Goal: Transaction & Acquisition: Purchase product/service

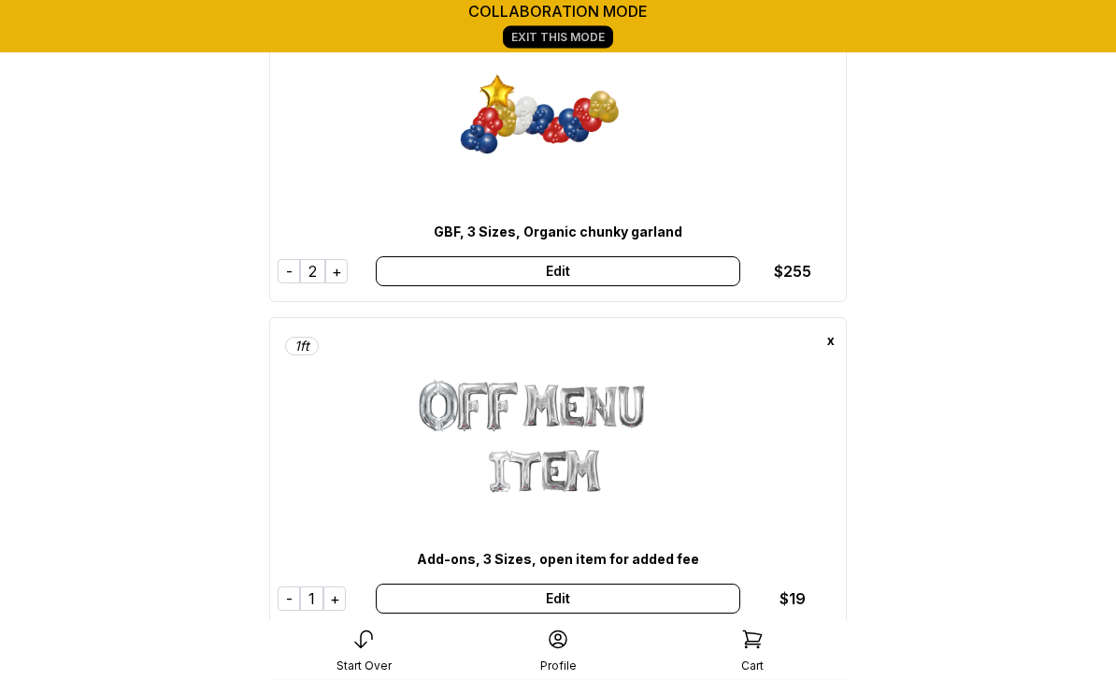
scroll to position [164, 0]
click at [565, 274] on div "Edit" at bounding box center [558, 271] width 364 height 30
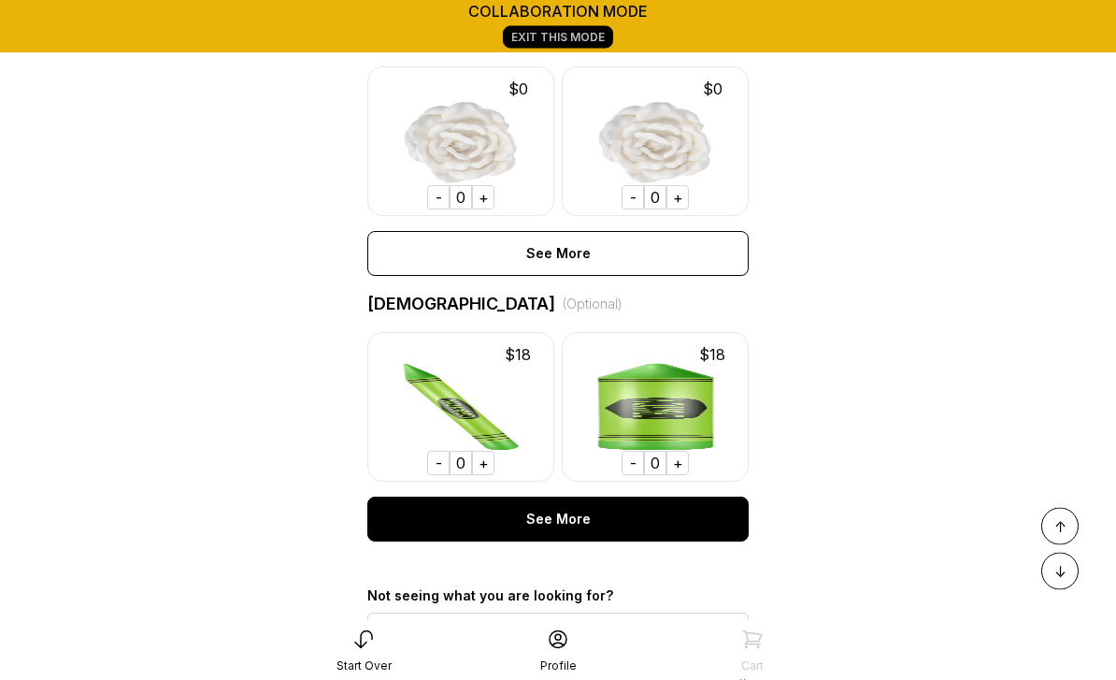
scroll to position [1228, 0]
click at [573, 523] on div "See More" at bounding box center [557, 518] width 381 height 45
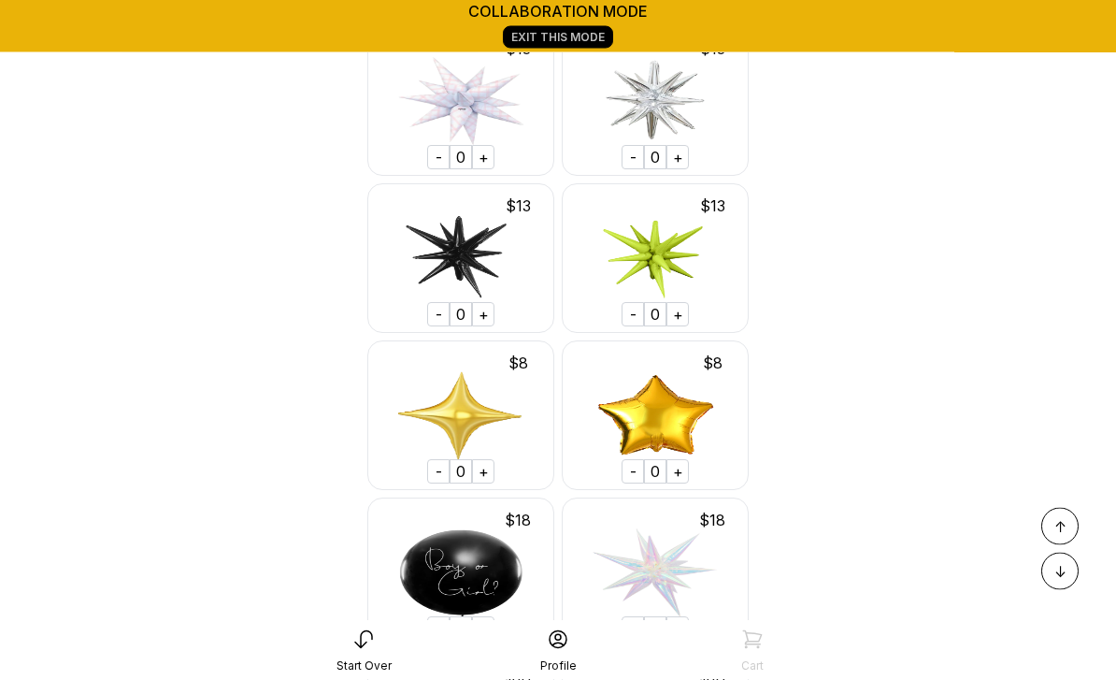
scroll to position [31119, 0]
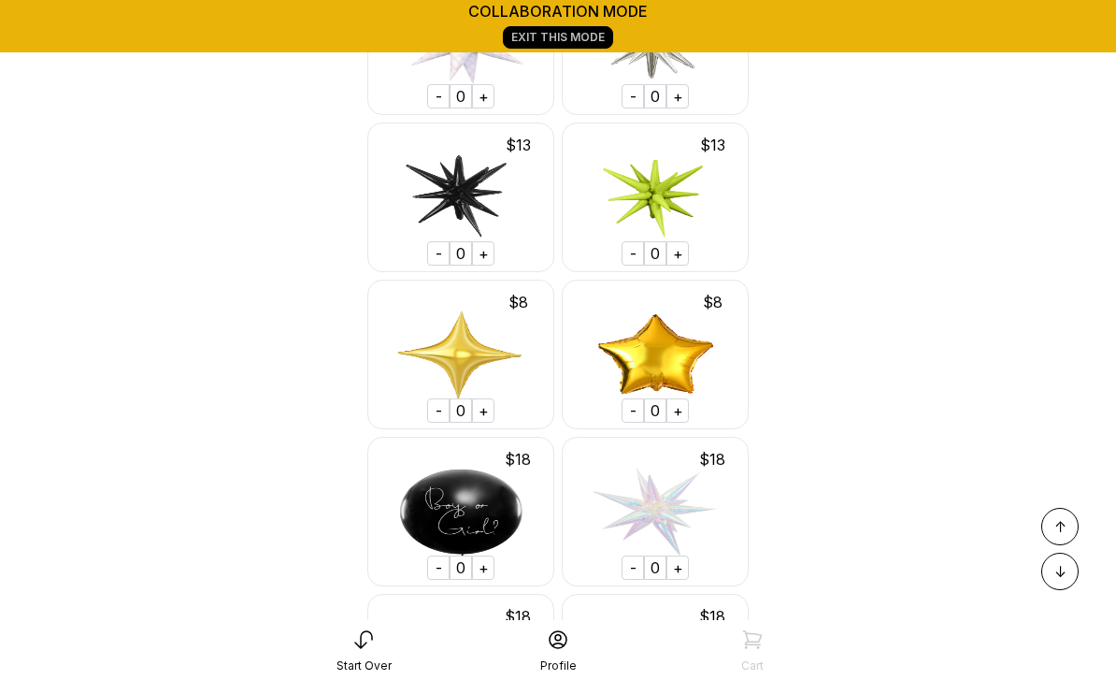
click at [489, 398] on div "+" at bounding box center [483, 410] width 22 height 24
click at [487, 398] on div "+" at bounding box center [483, 410] width 22 height 24
click at [493, 398] on div "+" at bounding box center [483, 410] width 22 height 24
click at [492, 398] on div "+" at bounding box center [483, 410] width 22 height 24
click at [483, 398] on div "+" at bounding box center [483, 410] width 22 height 24
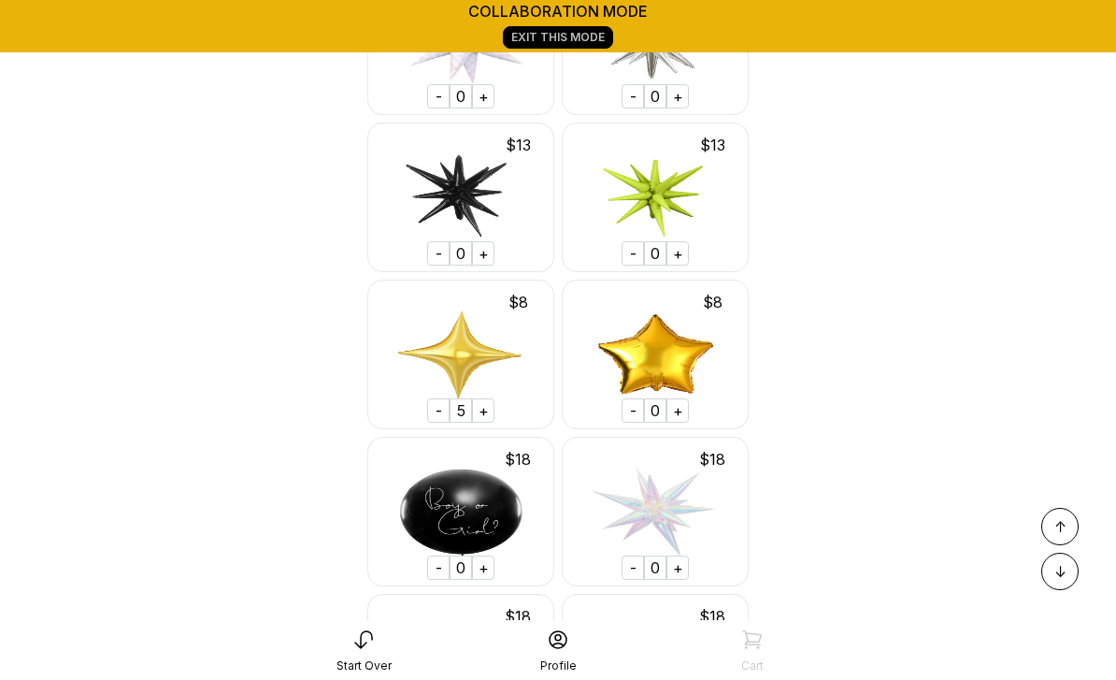
click at [679, 398] on div "+" at bounding box center [678, 410] width 22 height 24
click at [681, 398] on div "+" at bounding box center [678, 410] width 22 height 24
click at [680, 398] on div "+" at bounding box center [678, 410] width 22 height 24
click at [682, 398] on div "+" at bounding box center [678, 410] width 22 height 24
click at [681, 398] on div "+" at bounding box center [678, 410] width 22 height 24
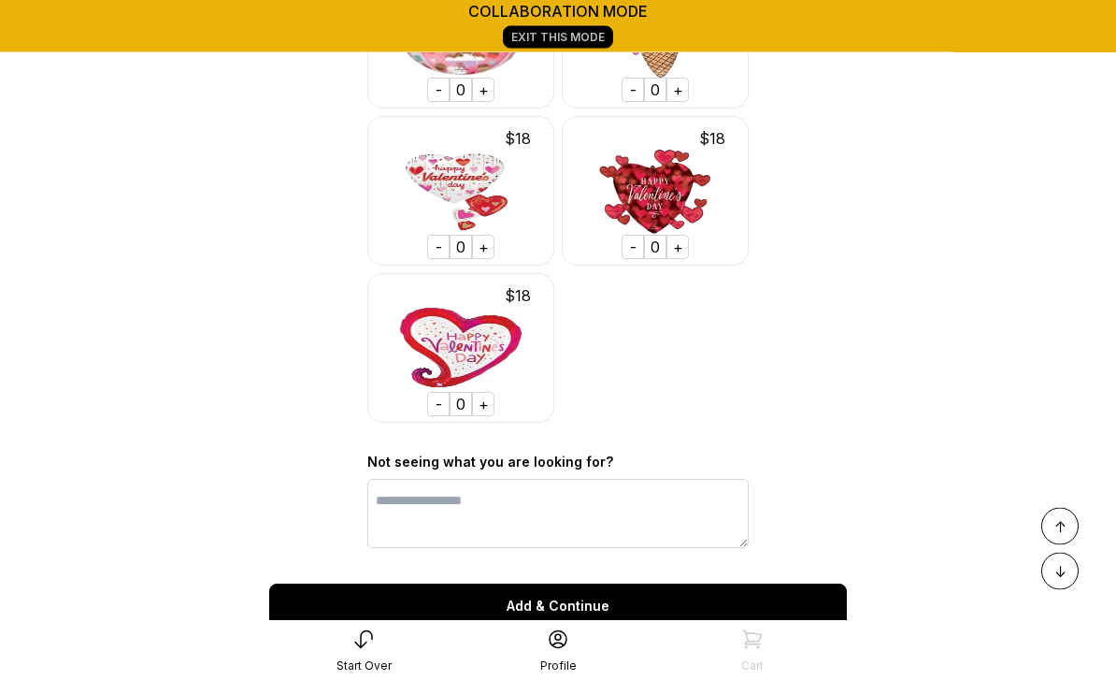
scroll to position [36168, 0]
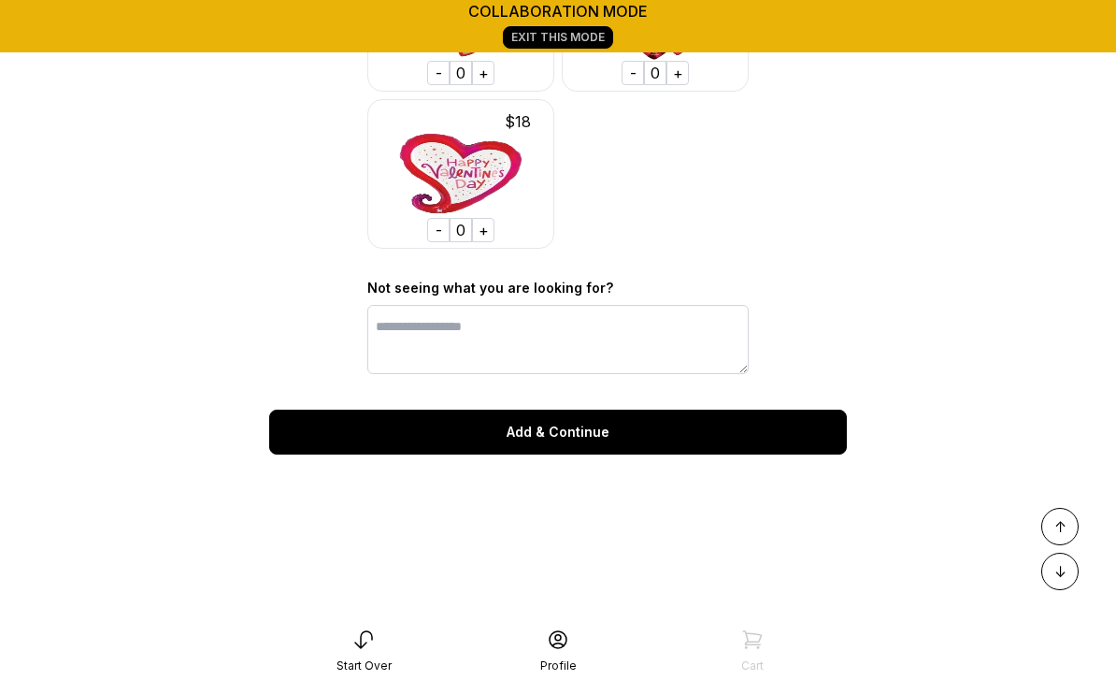
click at [578, 409] on div "Add & Continue" at bounding box center [558, 431] width 578 height 45
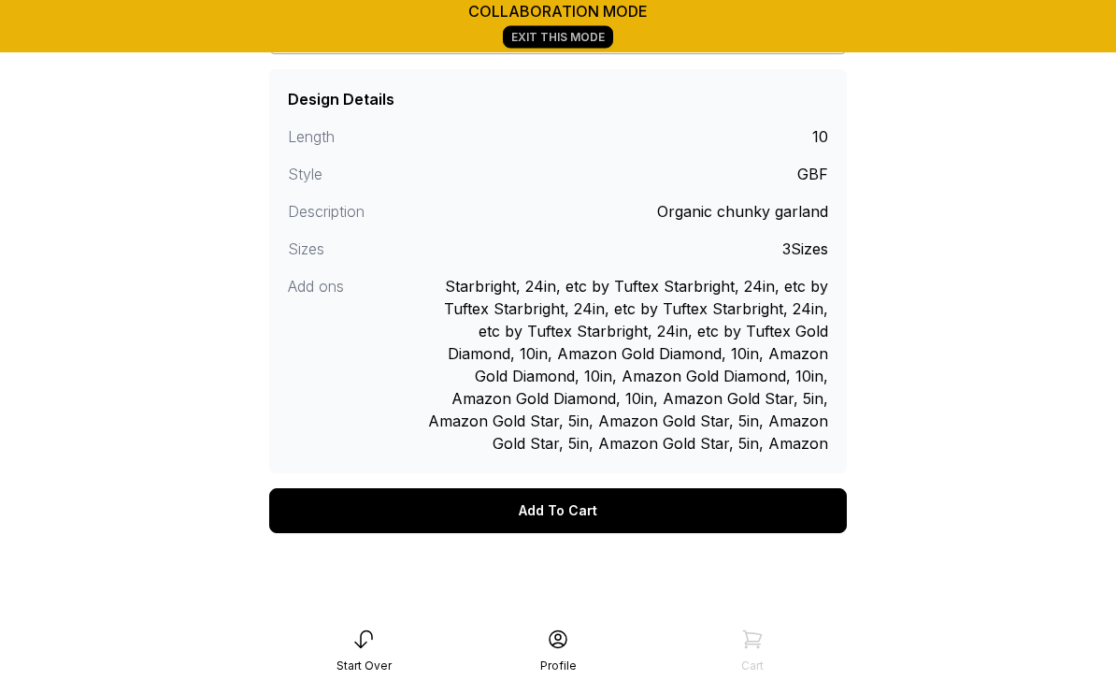
scroll to position [547, 0]
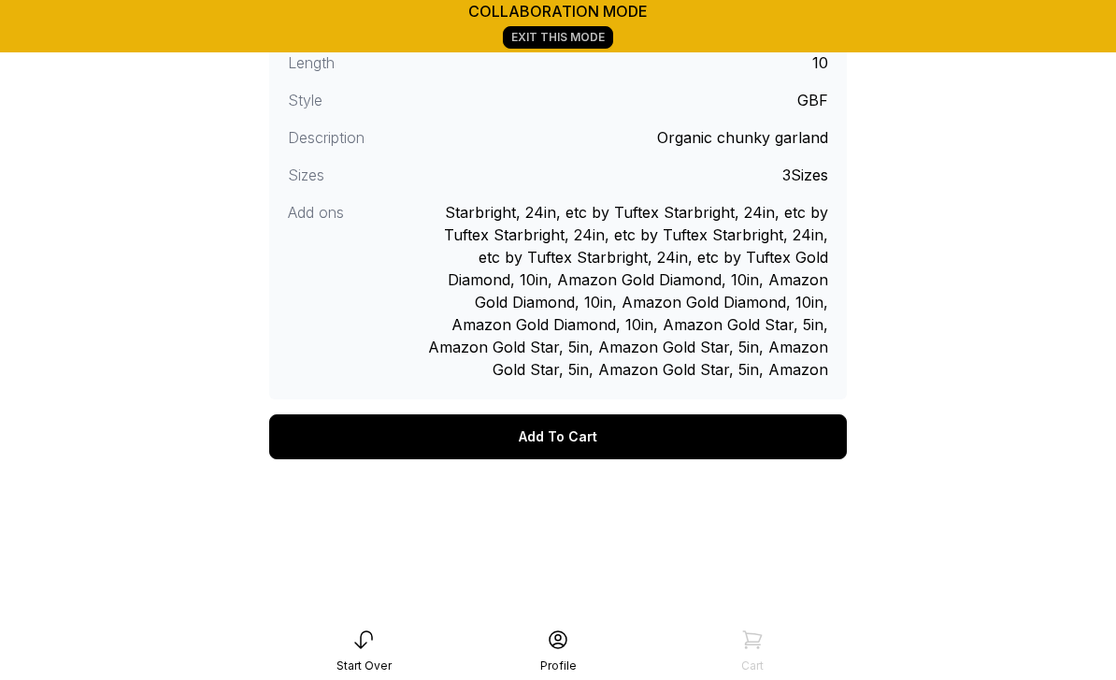
click at [597, 437] on div "Add To Cart" at bounding box center [558, 436] width 578 height 45
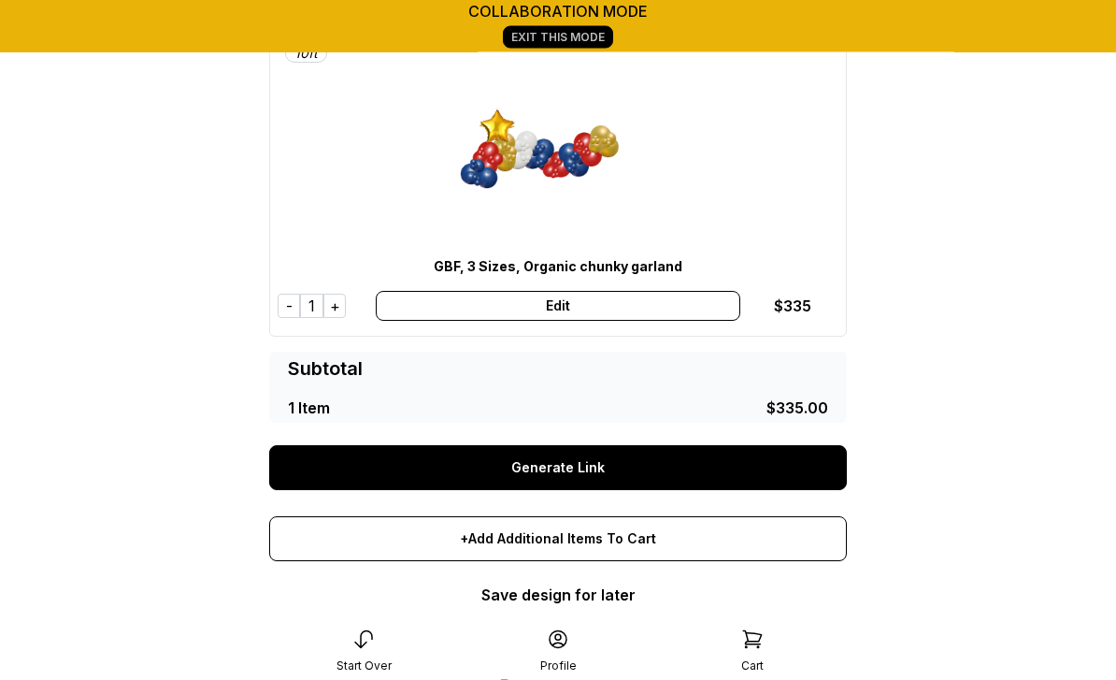
scroll to position [129, 0]
click at [624, 465] on link "Generate Link" at bounding box center [558, 467] width 578 height 45
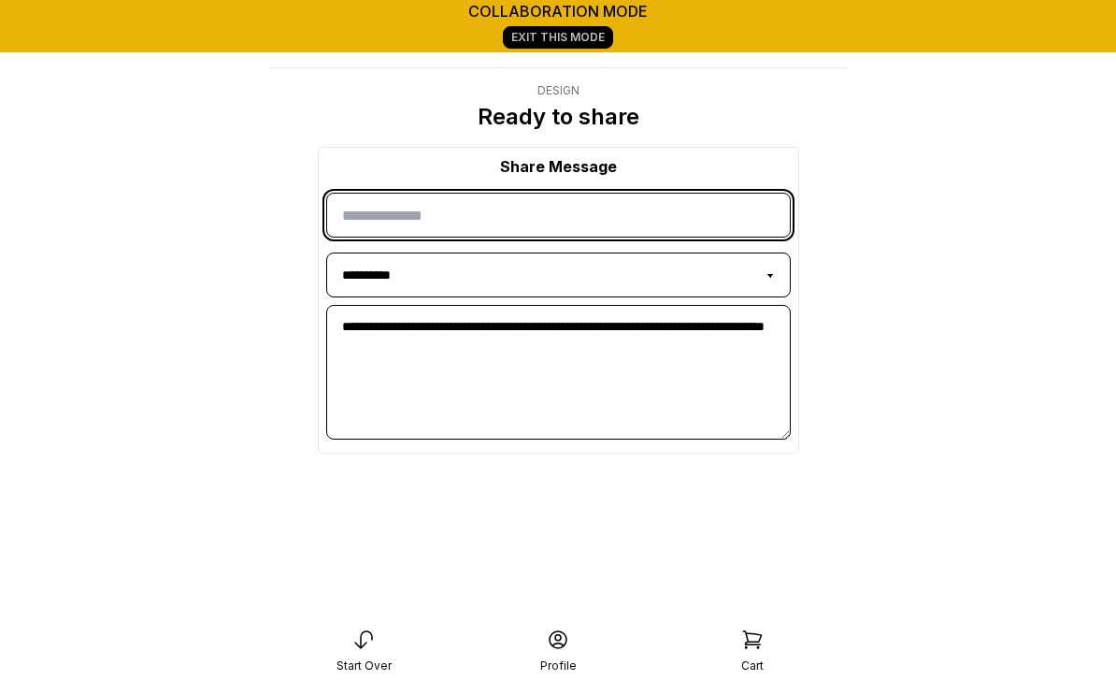
click at [431, 215] on input "input" at bounding box center [558, 215] width 465 height 45
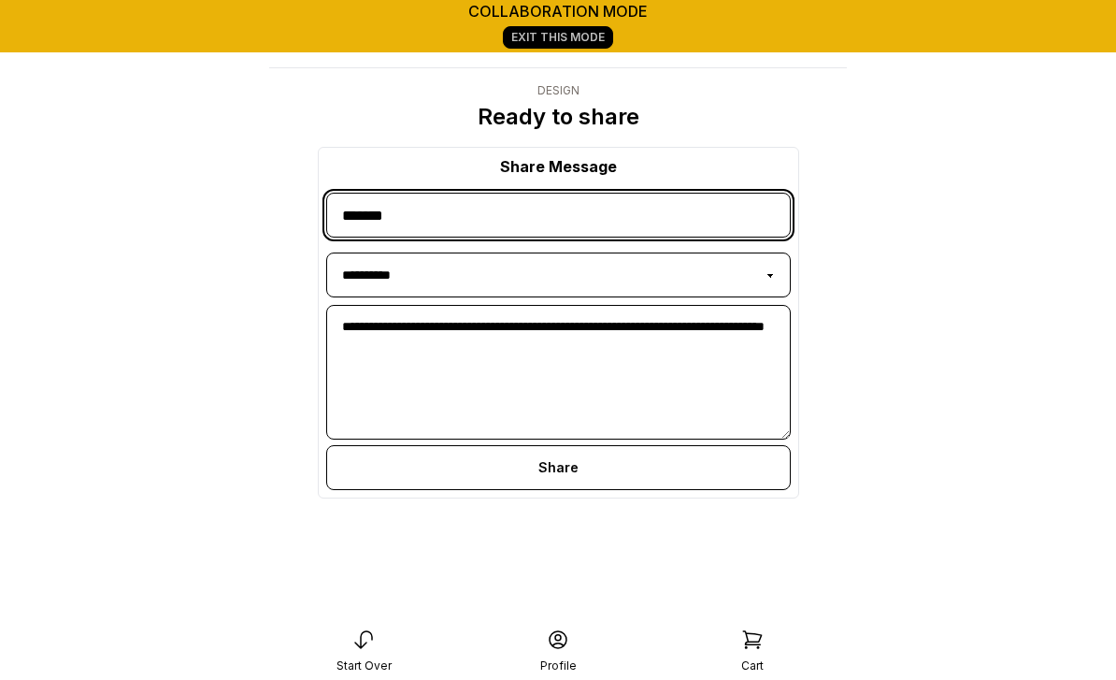
type input "*******"
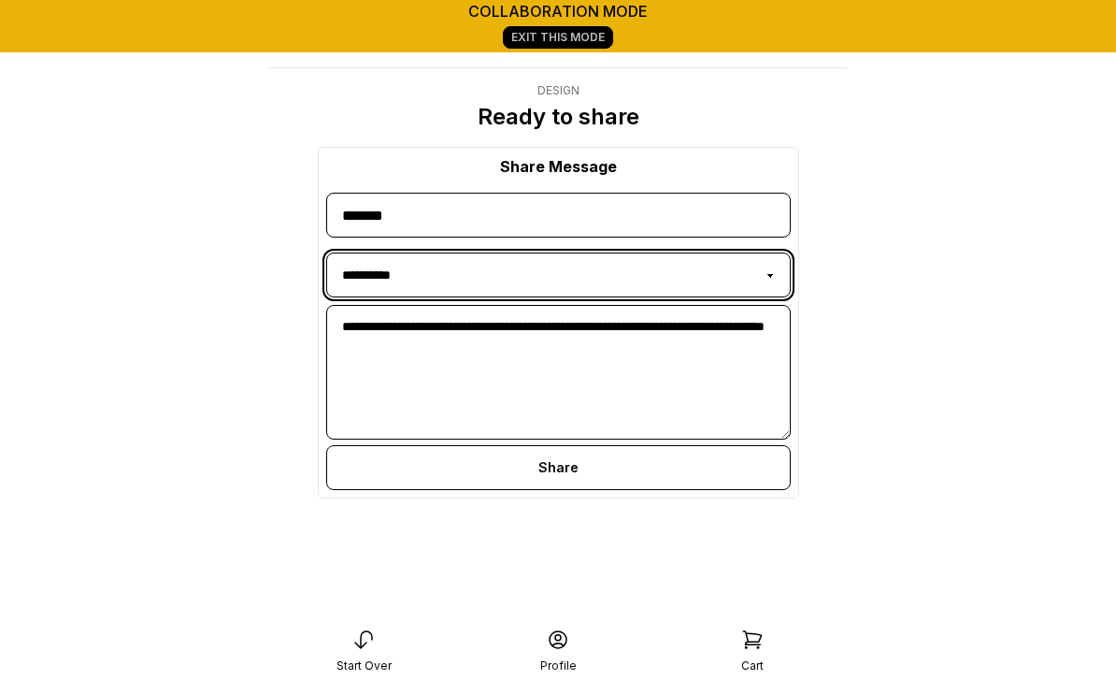
click at [772, 275] on select "**********" at bounding box center [558, 274] width 465 height 45
select select "*****"
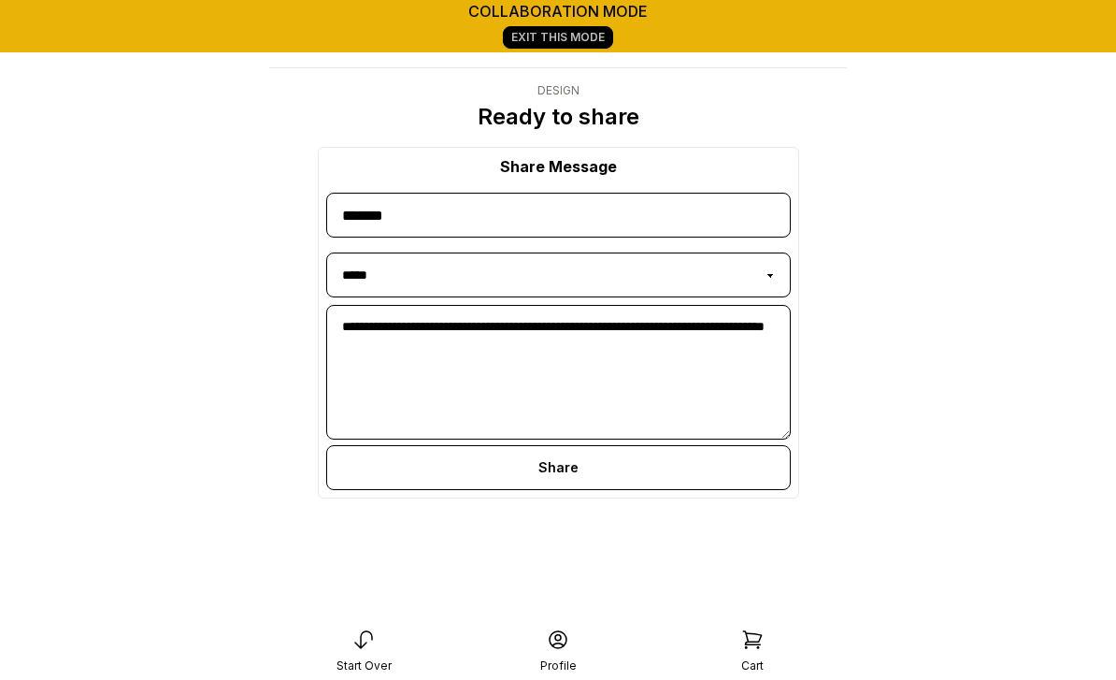
click at [574, 462] on div "Share" at bounding box center [558, 467] width 465 height 45
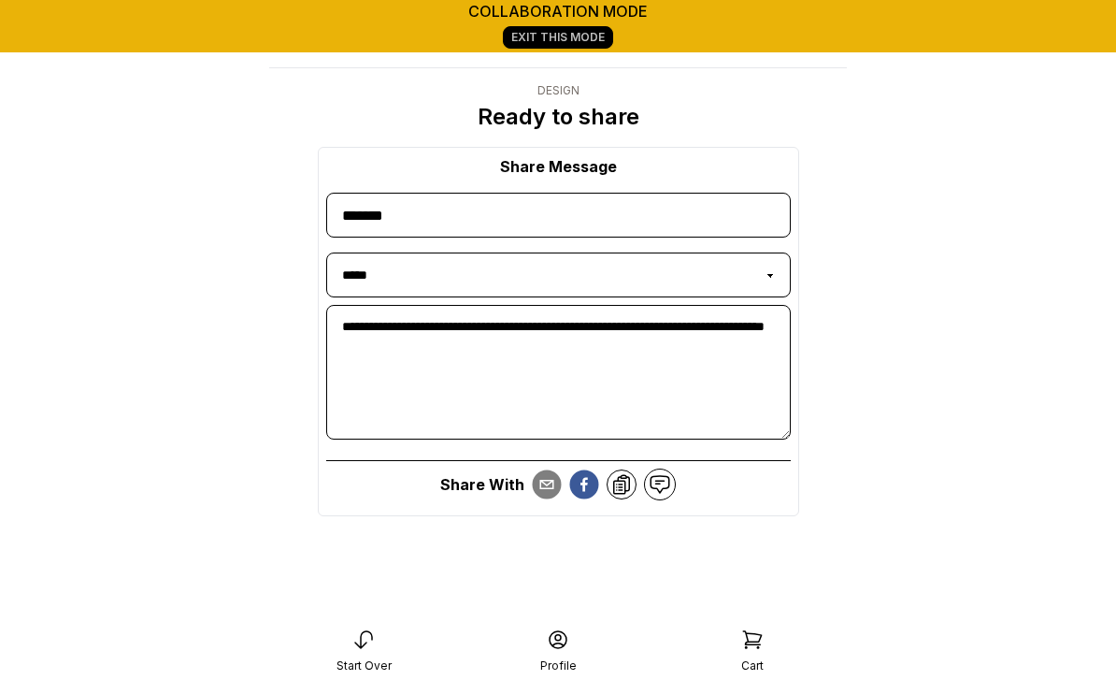
click at [662, 478] on icon at bounding box center [660, 484] width 22 height 22
